Goal: Browse casually: Explore the website without a specific task or goal

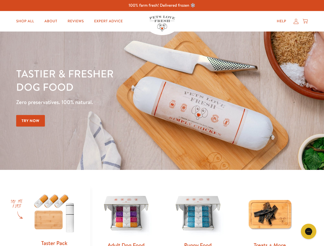
click at [162, 123] on div "Tastier & fresher dog food Zero preservatives. 100% natural. Try Now" at bounding box center [113, 101] width 194 height 68
click at [309, 232] on icon "Open gorgias live chat" at bounding box center [308, 231] width 5 height 5
